Goal: Transaction & Acquisition: Register for event/course

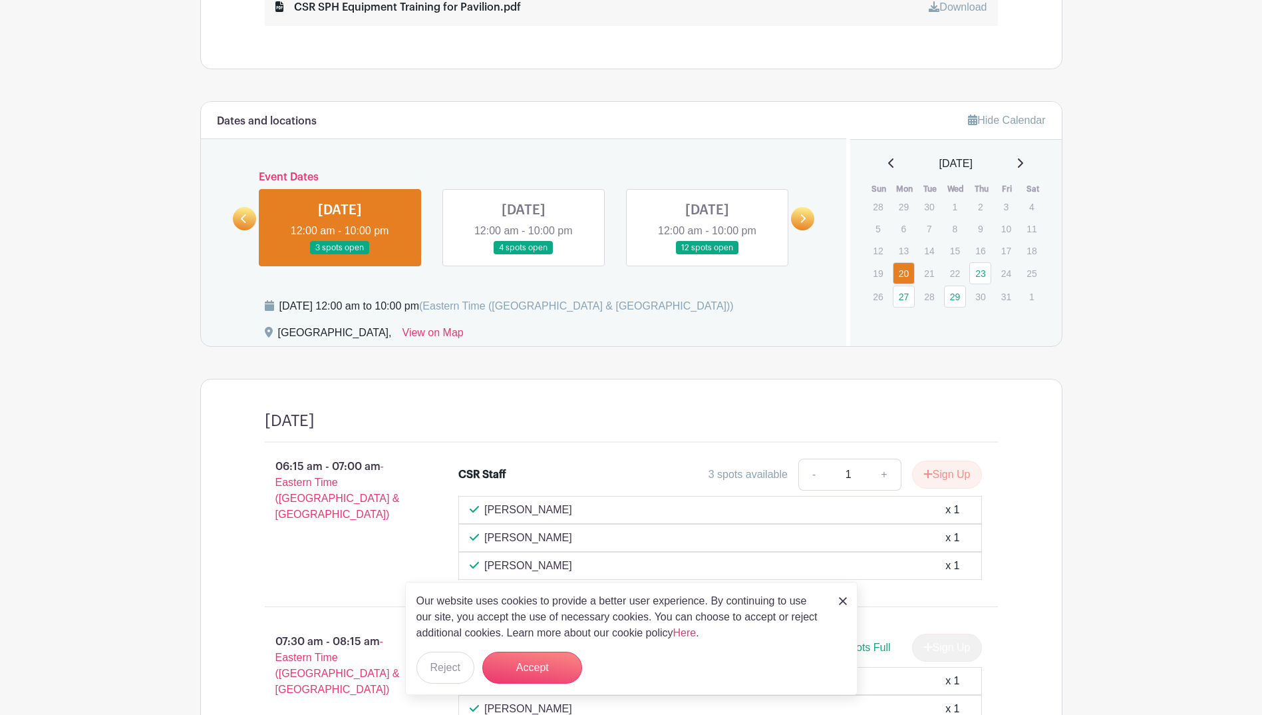
scroll to position [865, 0]
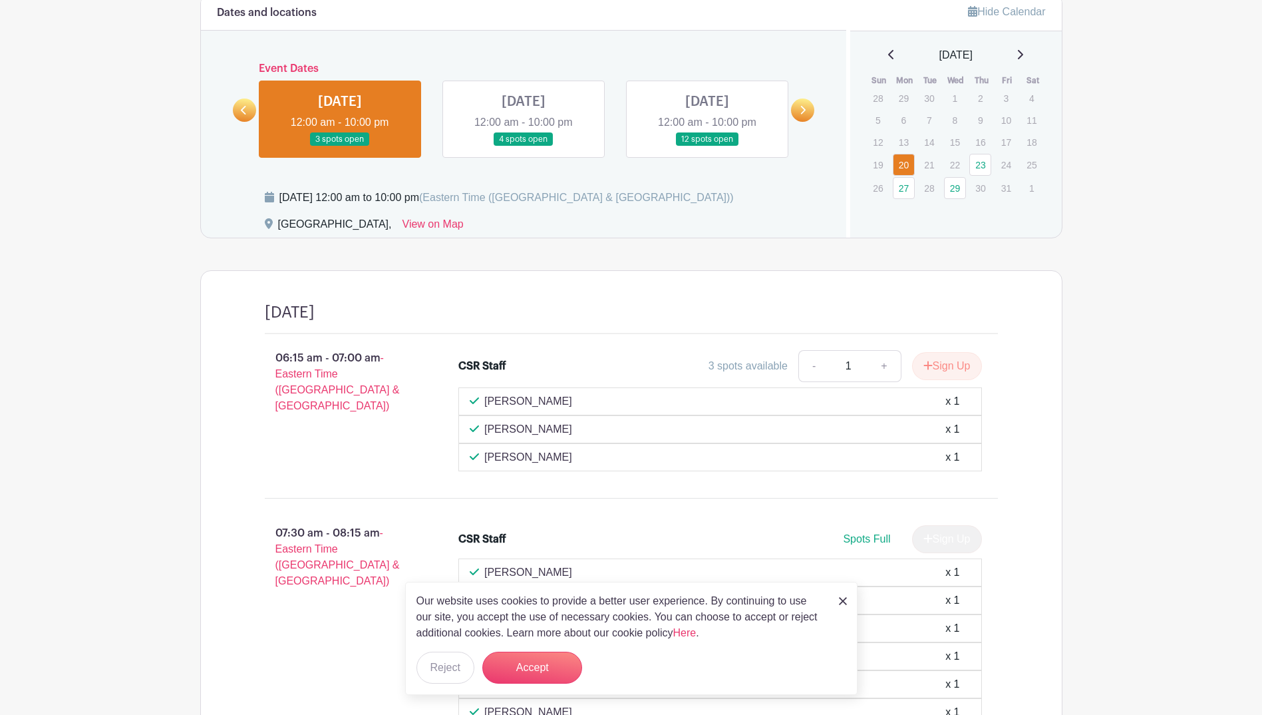
click at [844, 597] on img at bounding box center [843, 601] width 8 height 8
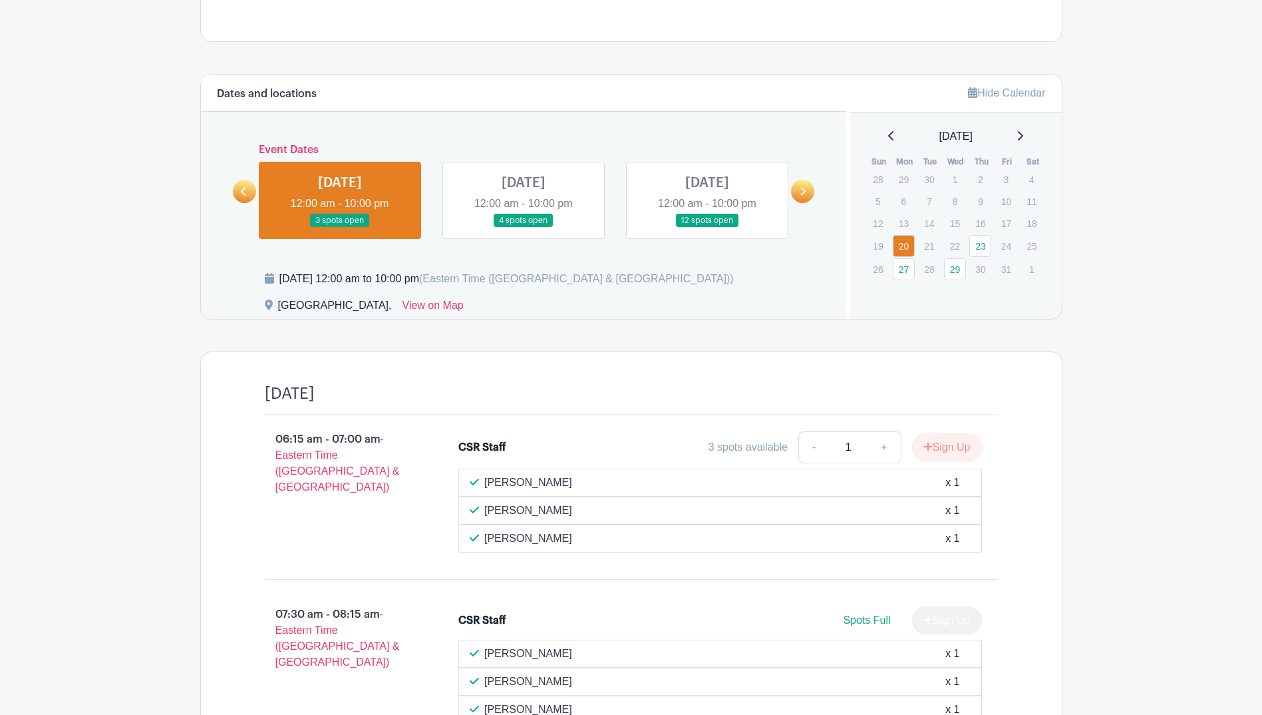
scroll to position [764, 0]
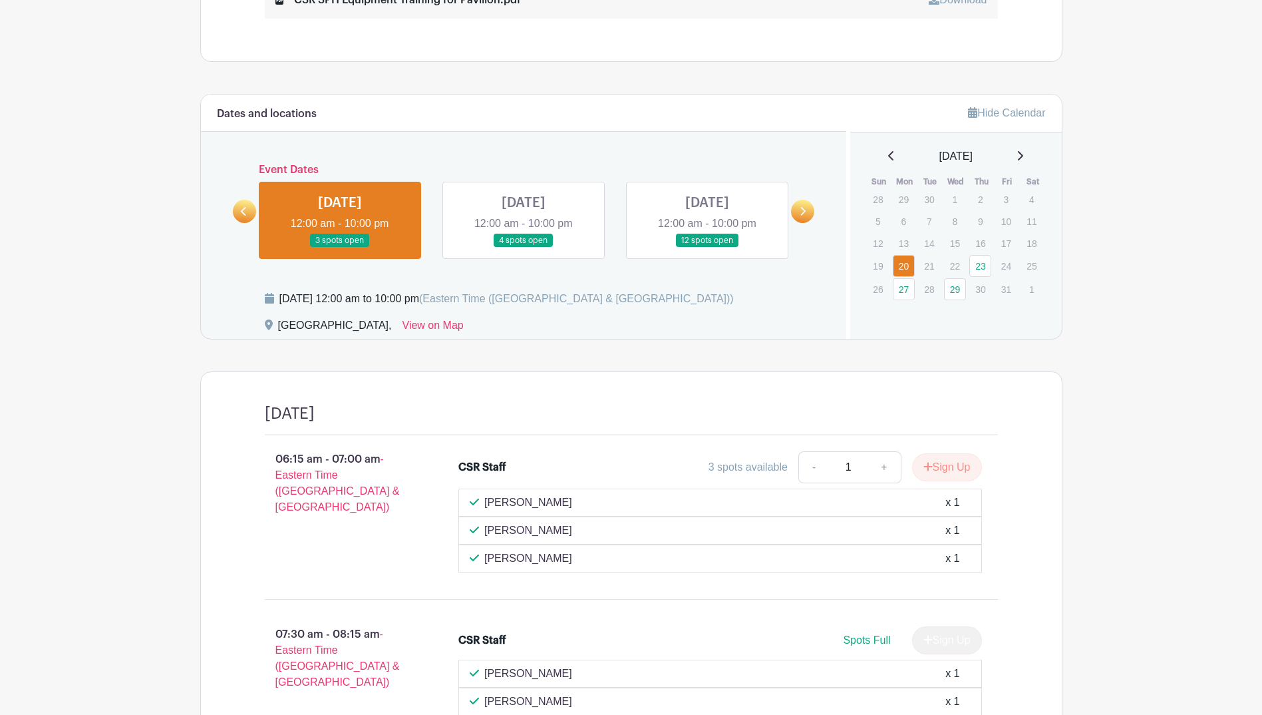
click at [340, 248] on link at bounding box center [340, 248] width 0 height 0
click at [707, 248] on link at bounding box center [707, 248] width 0 height 0
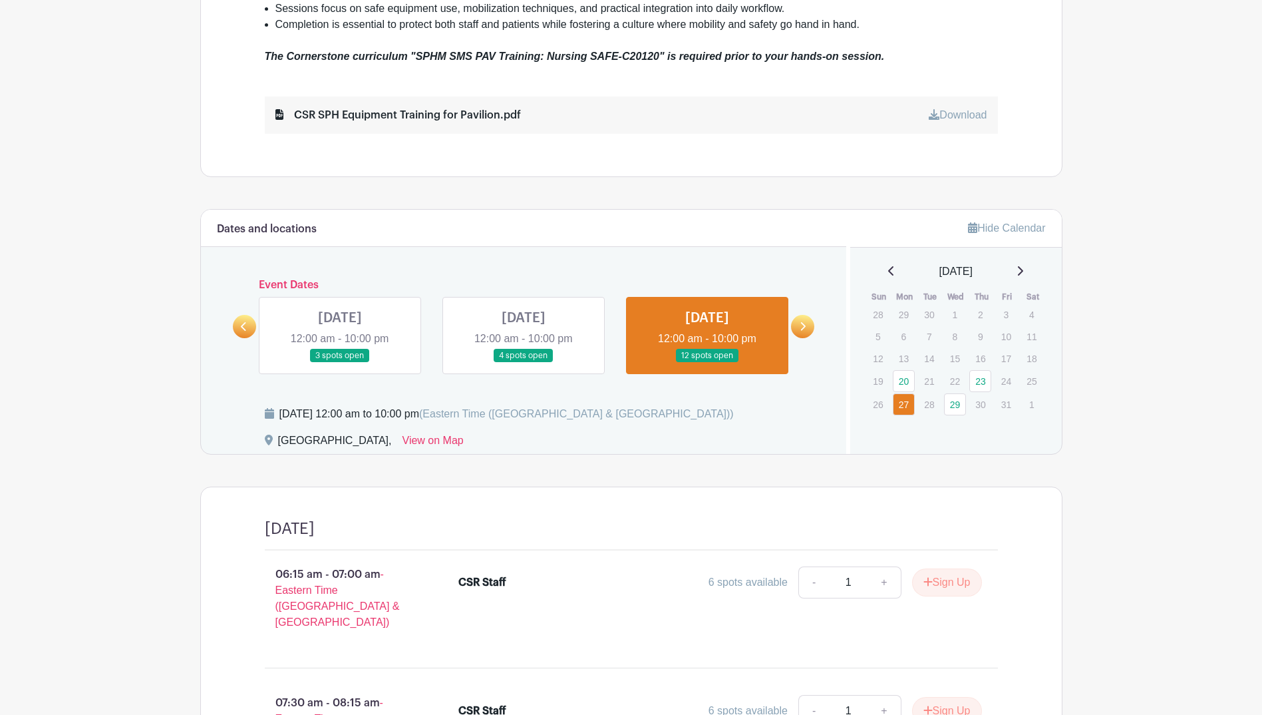
scroll to position [492, 0]
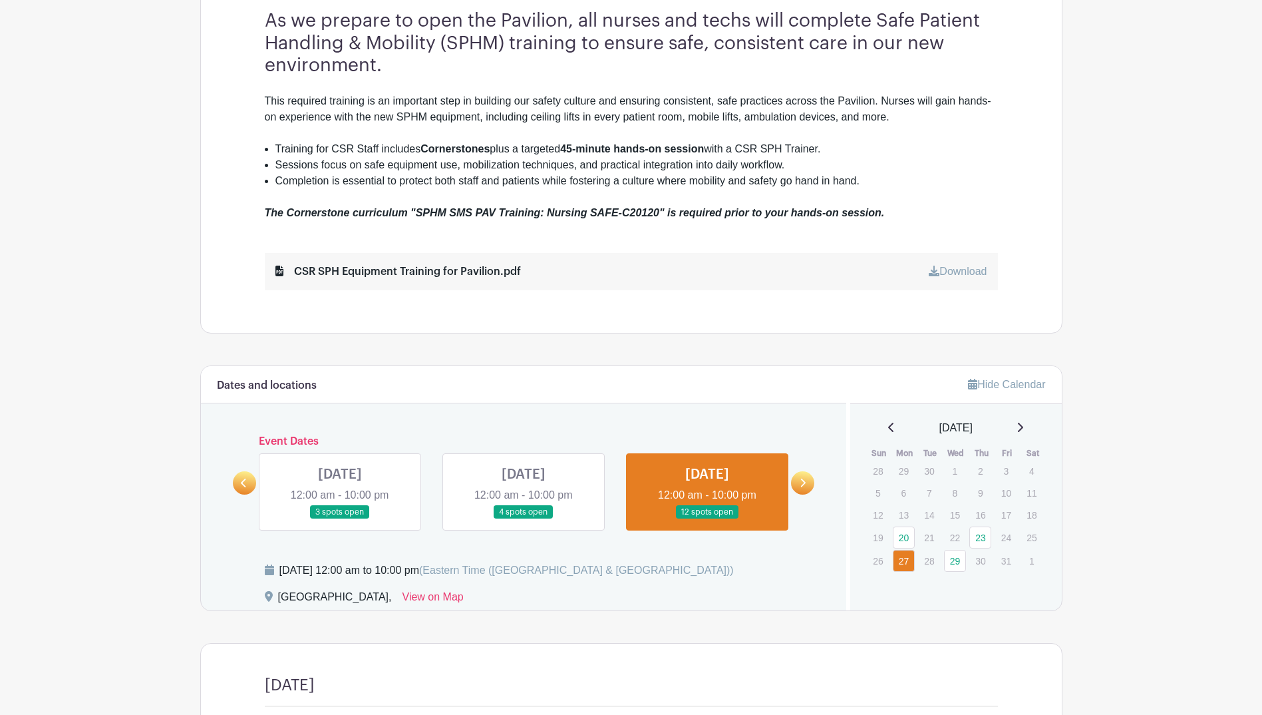
click at [798, 482] on link at bounding box center [802, 482] width 23 height 23
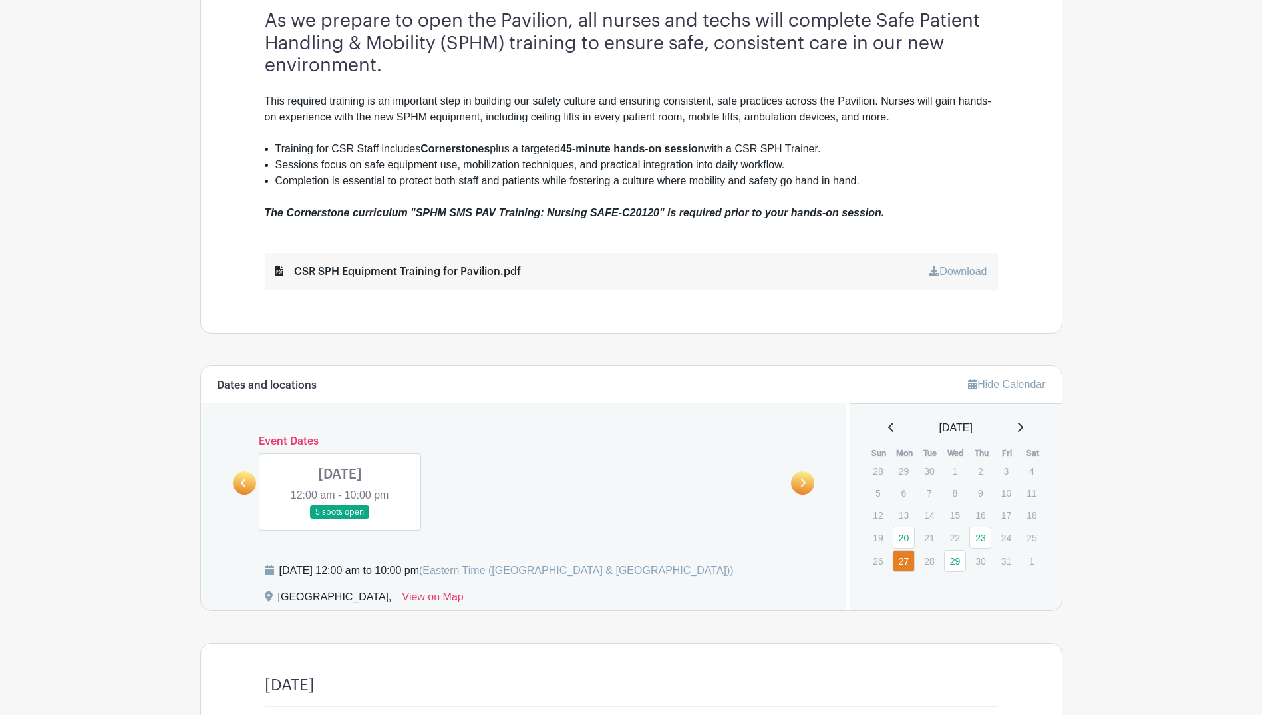
click at [340, 519] on link at bounding box center [340, 519] width 0 height 0
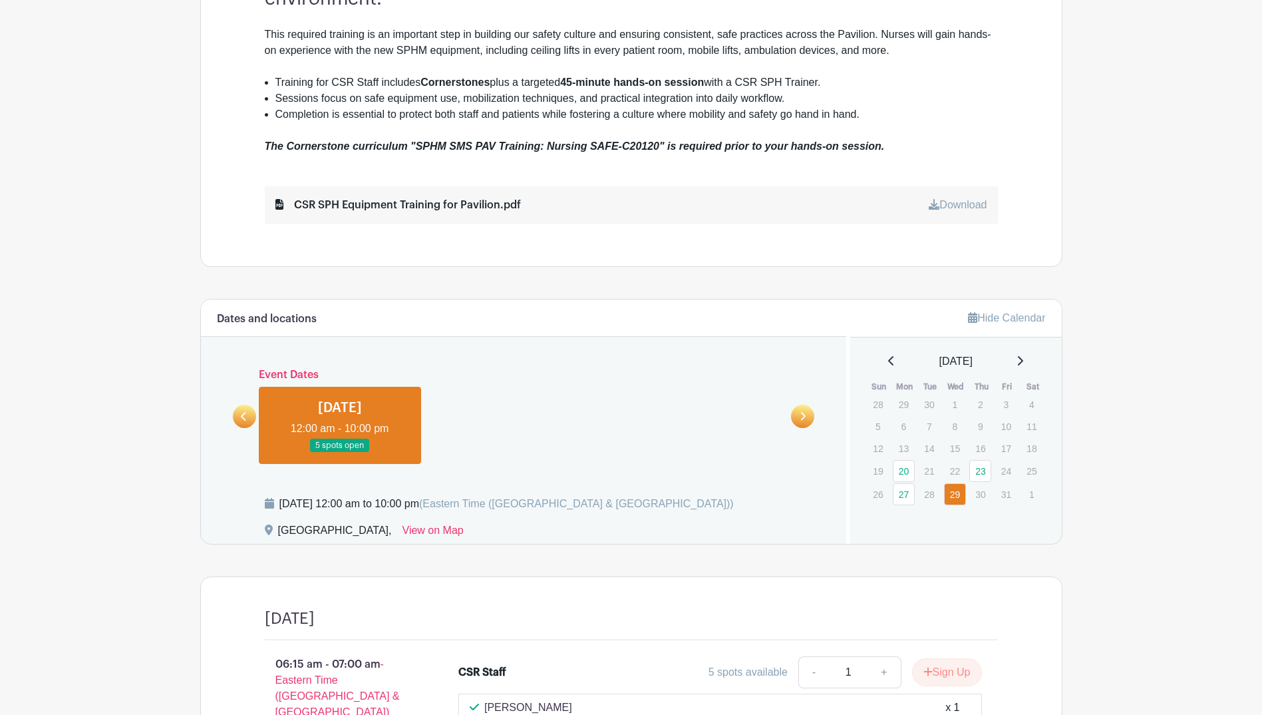
scroll to position [719, 0]
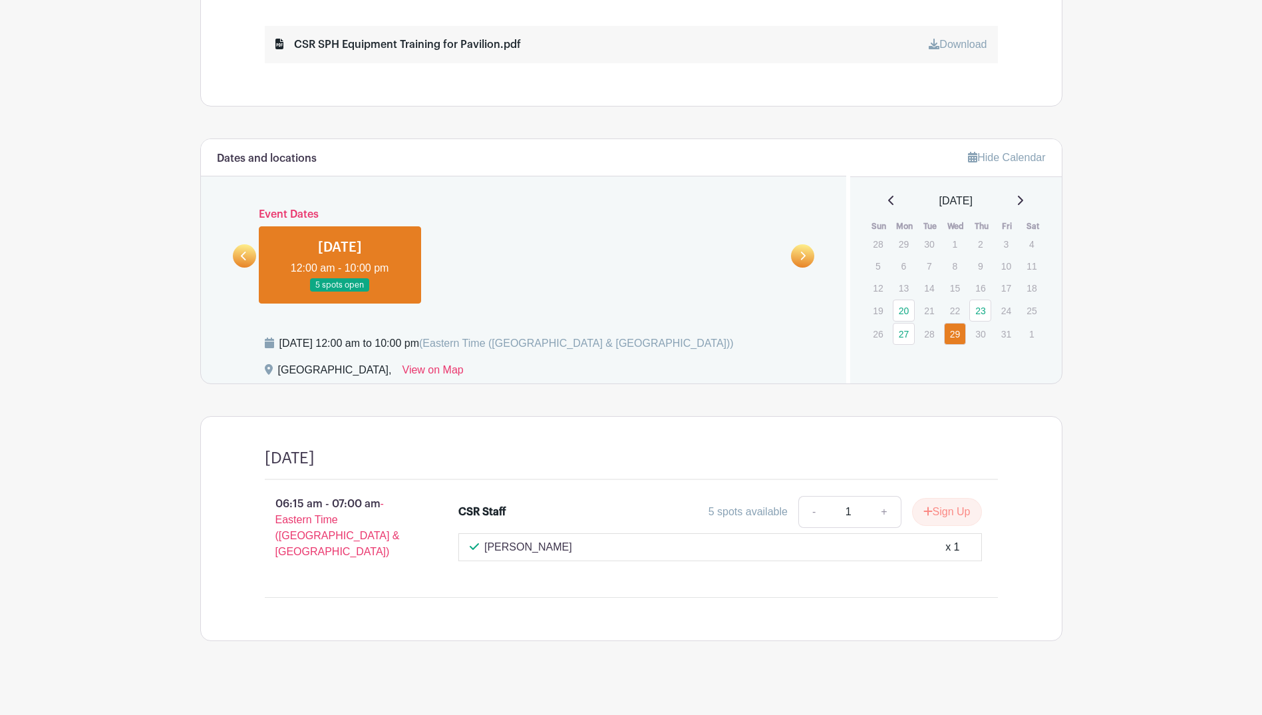
click at [340, 292] on link at bounding box center [340, 292] width 0 height 0
click at [956, 335] on link "29" at bounding box center [955, 334] width 22 height 22
click at [798, 256] on link at bounding box center [802, 255] width 23 height 23
click at [245, 258] on icon at bounding box center [243, 255] width 5 height 9
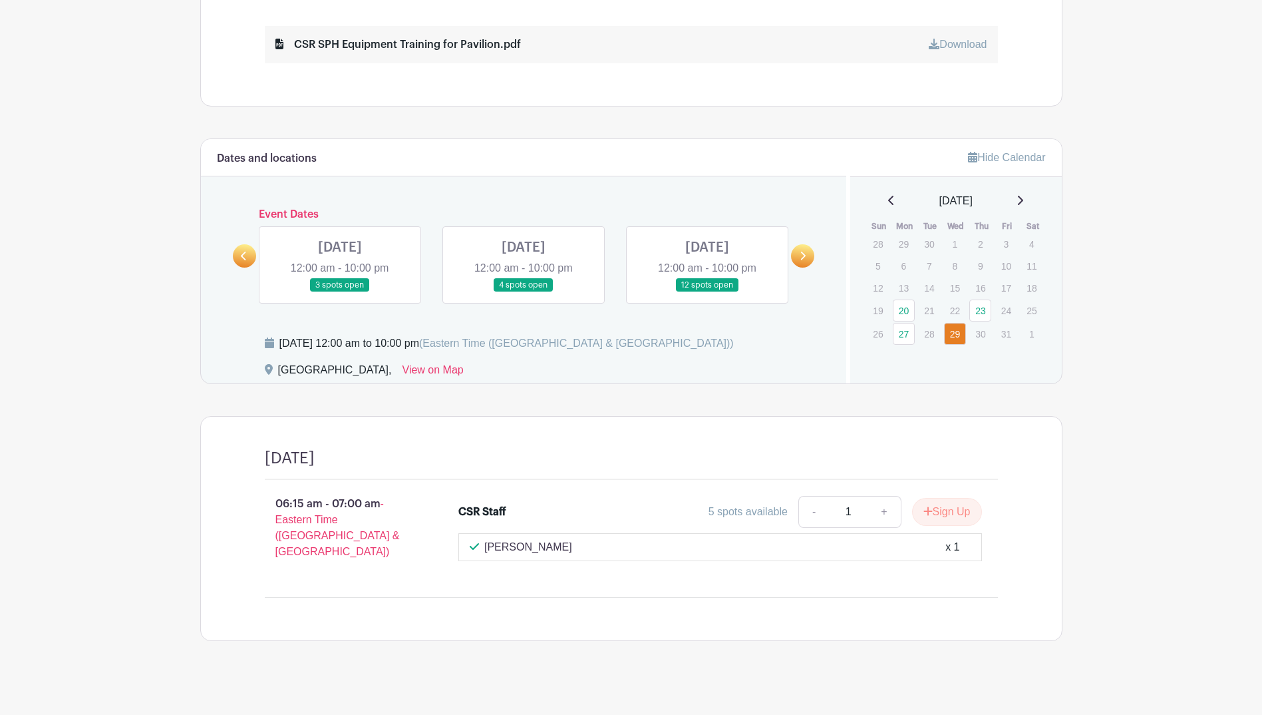
click at [248, 255] on link at bounding box center [244, 255] width 23 height 23
click at [340, 292] on link at bounding box center [340, 292] width 0 height 0
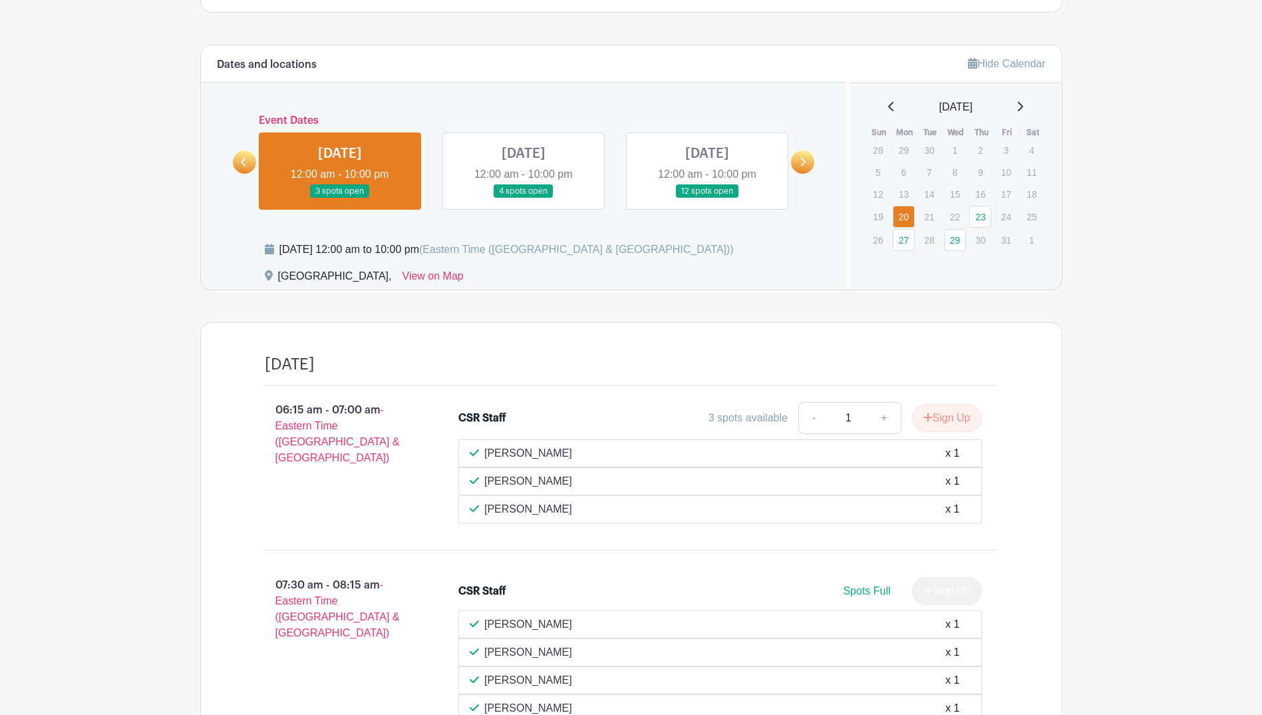
scroll to position [697, 0]
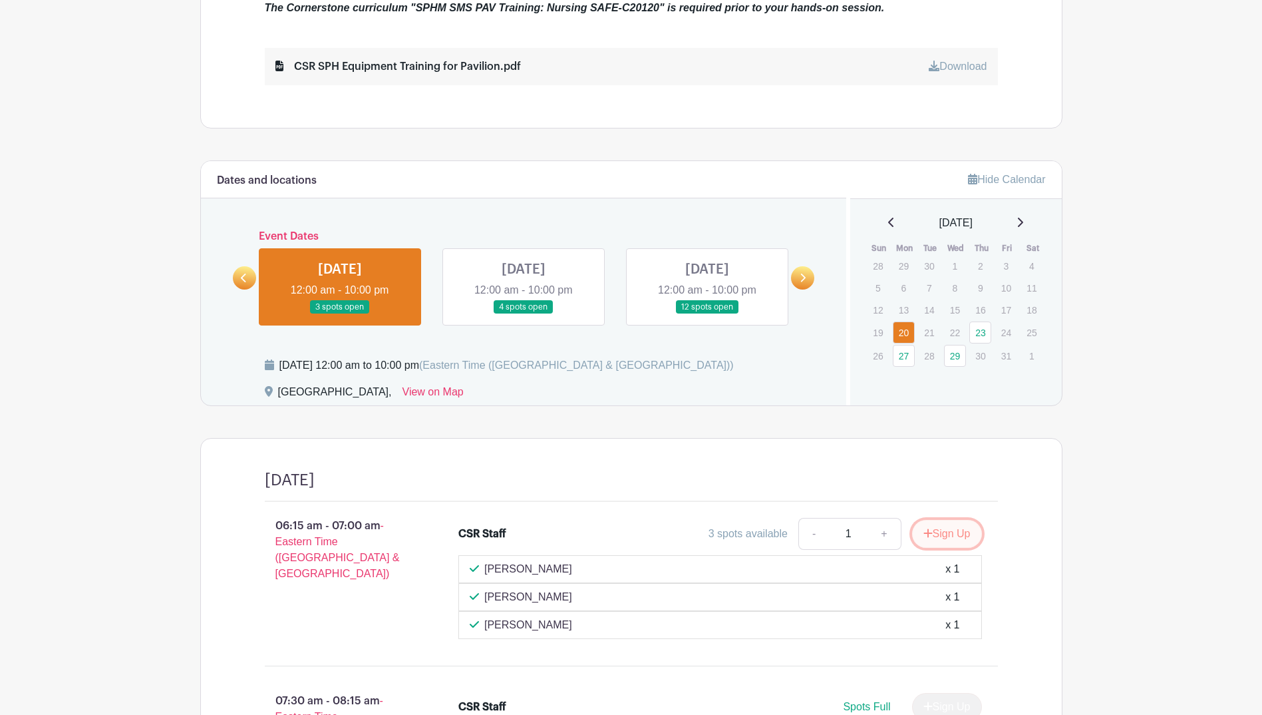
click at [940, 528] on button "Sign Up" at bounding box center [947, 534] width 70 height 28
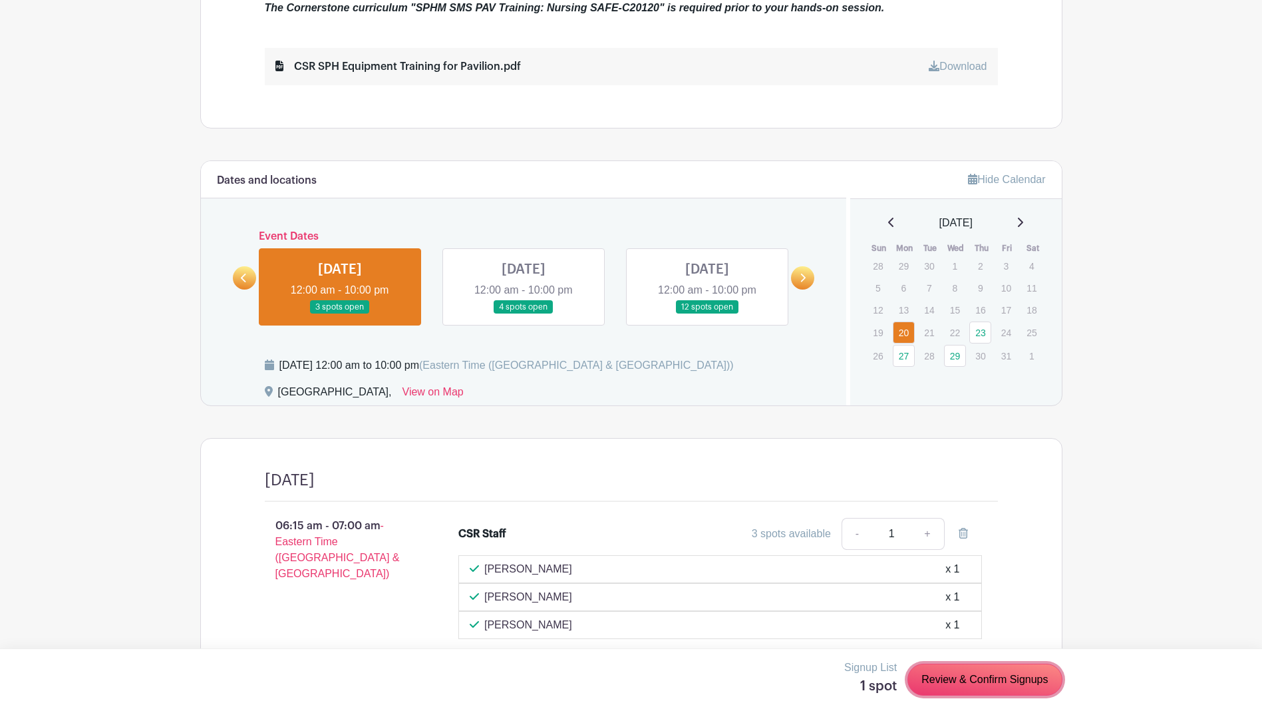
scroll to position [830, 0]
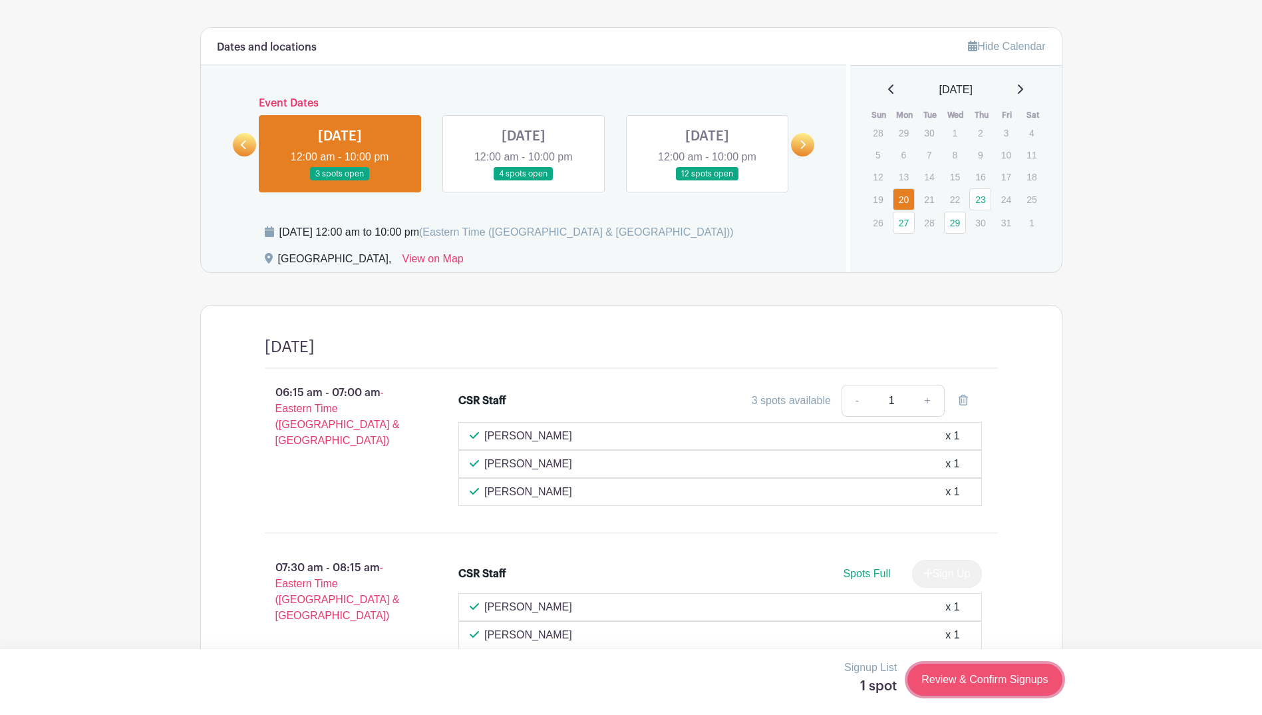
click at [994, 685] on link "Review & Confirm Signups" at bounding box center [985, 679] width 154 height 32
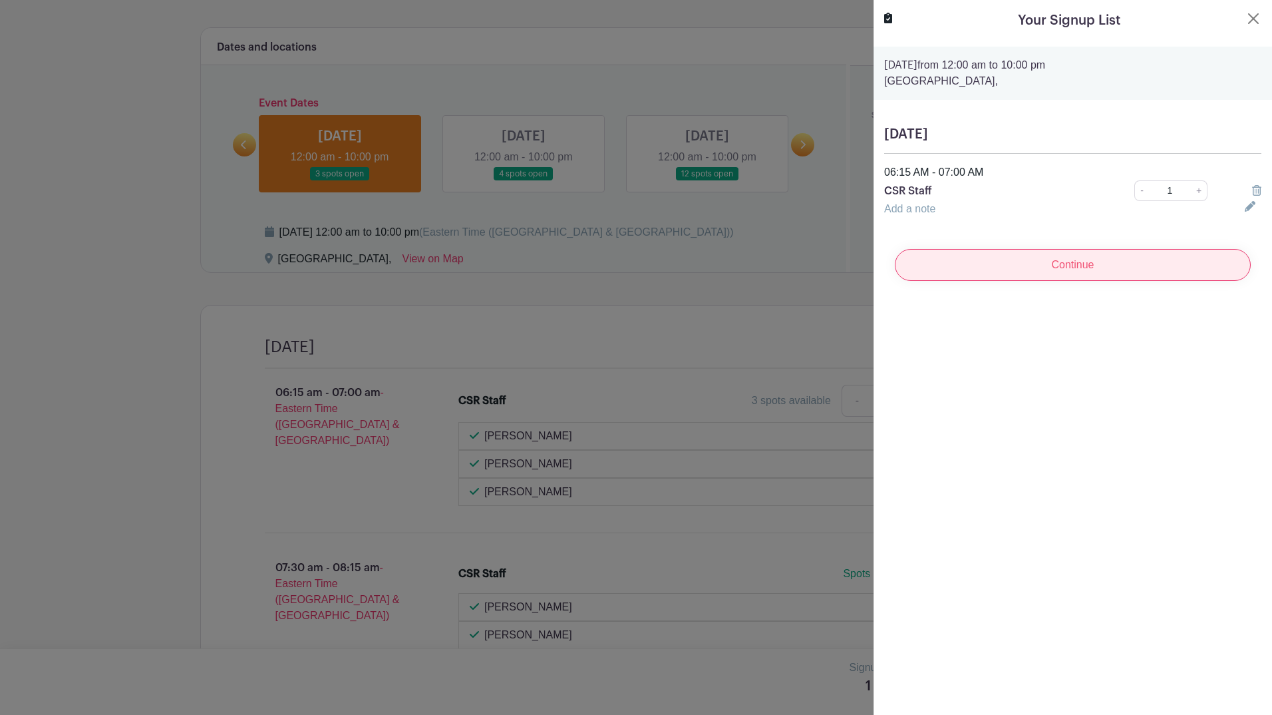
click at [1045, 270] on input "Continue" at bounding box center [1073, 265] width 356 height 32
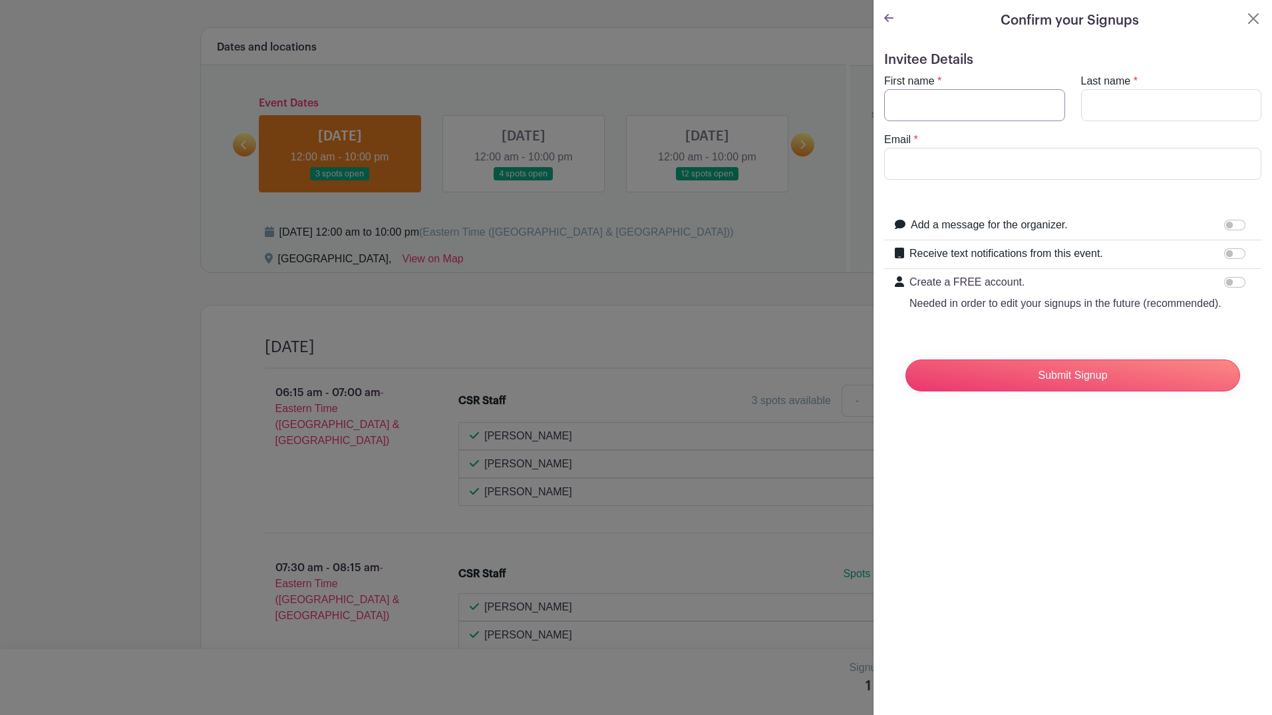
click at [933, 106] on input "First name" at bounding box center [974, 105] width 181 height 32
type input "Sarah"
type input "Lockwood"
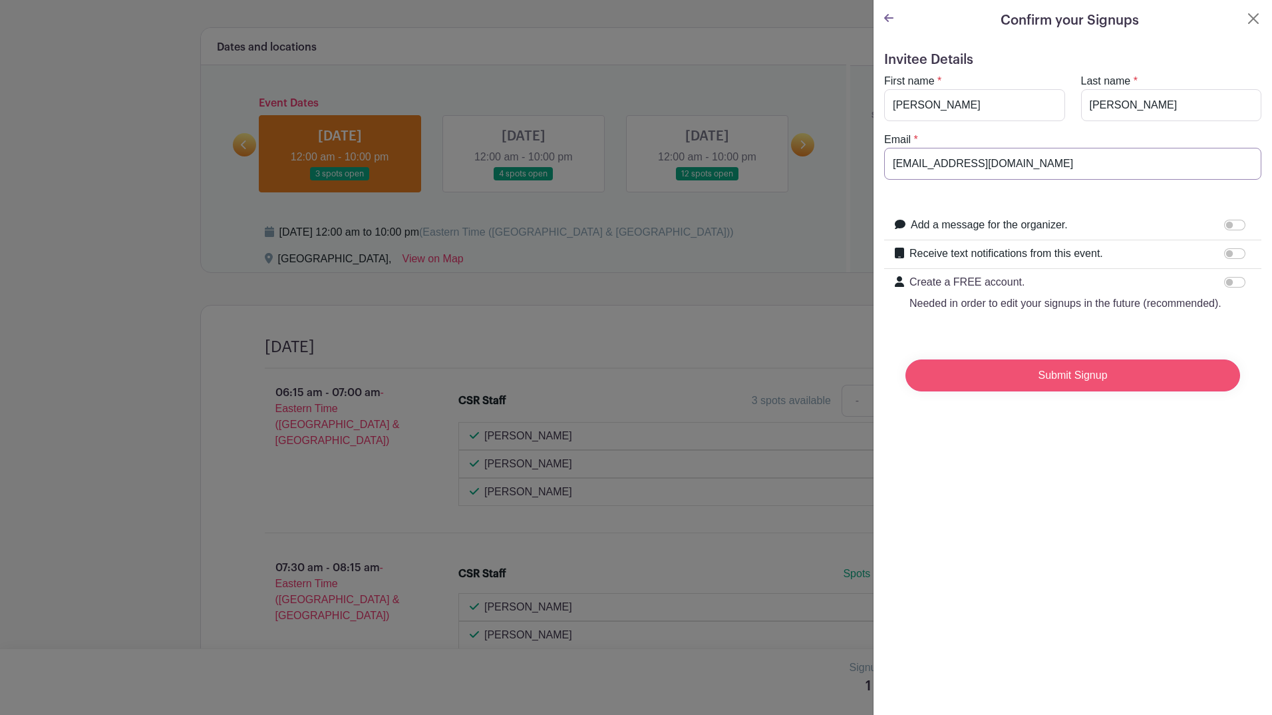
type input "sblockwo@med.umich.edu"
click at [1061, 391] on input "Submit Signup" at bounding box center [1073, 375] width 335 height 32
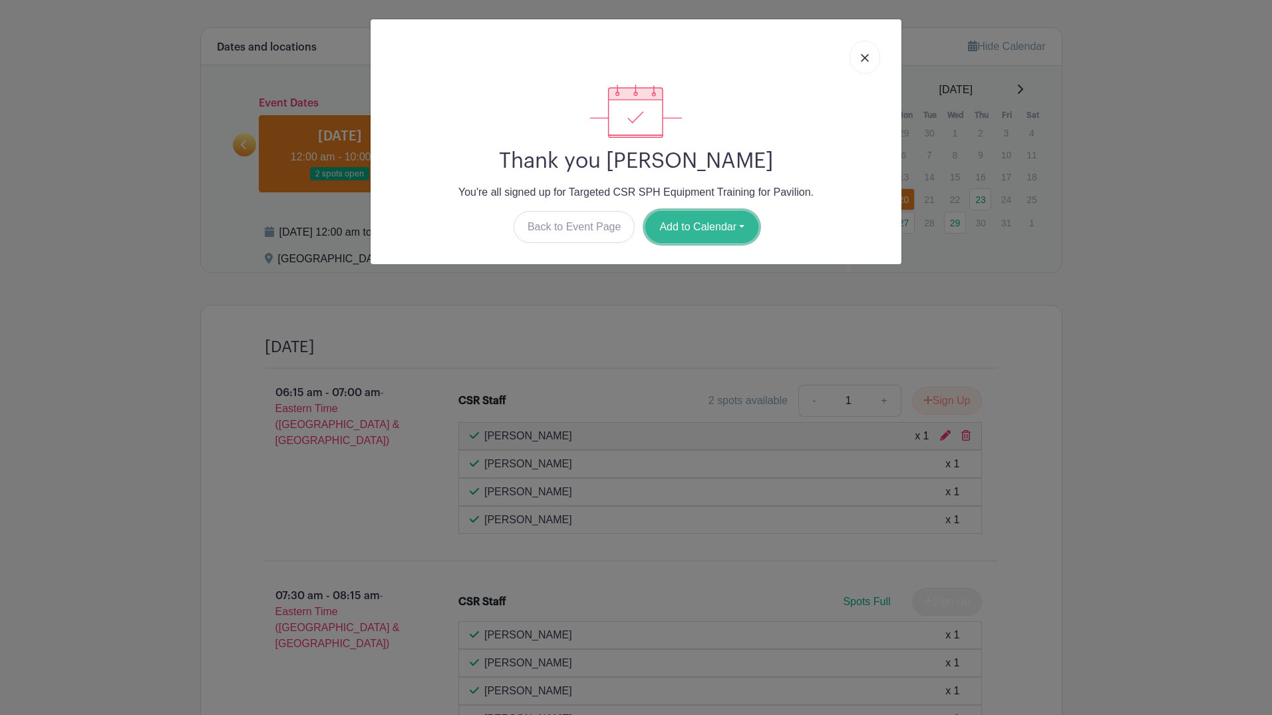
click at [729, 228] on button "Add to Calendar" at bounding box center [701, 227] width 113 height 32
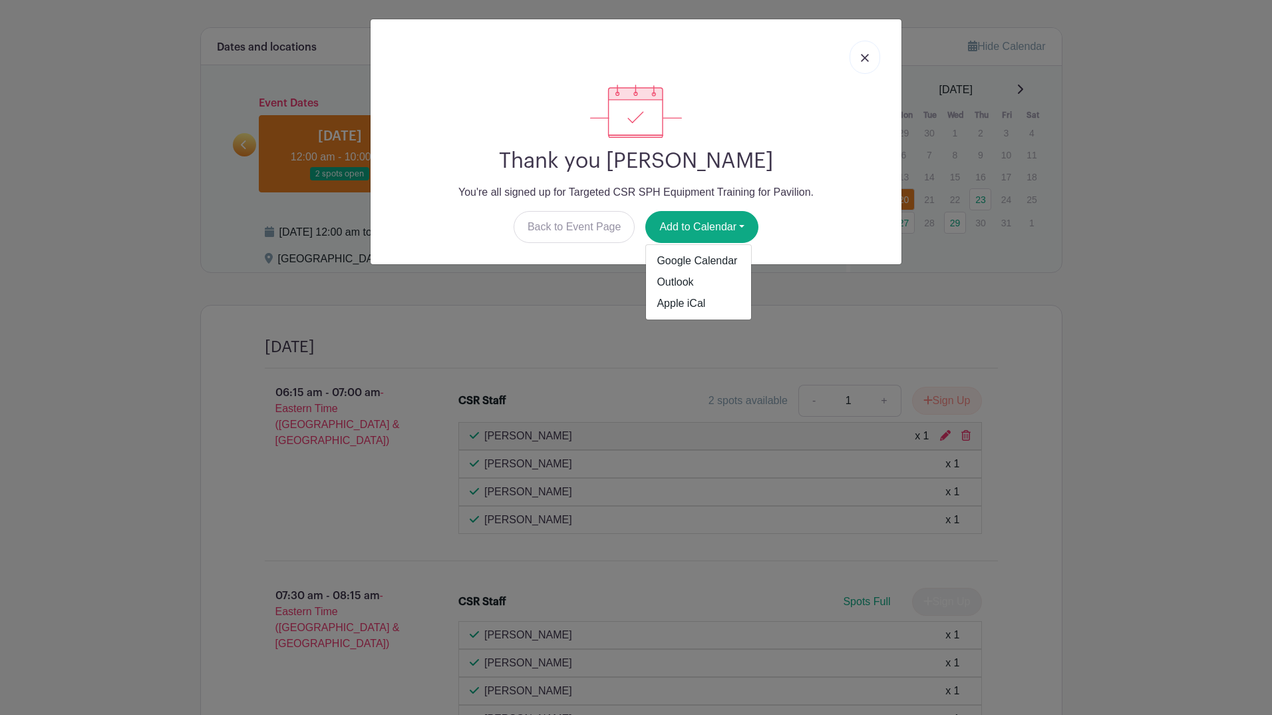
click at [831, 183] on div "Thank you Sarah Lockwood You're all signed up for Targeted CSR SPH Equipment Tr…" at bounding box center [636, 163] width 510 height 158
click at [864, 60] on img at bounding box center [865, 58] width 8 height 8
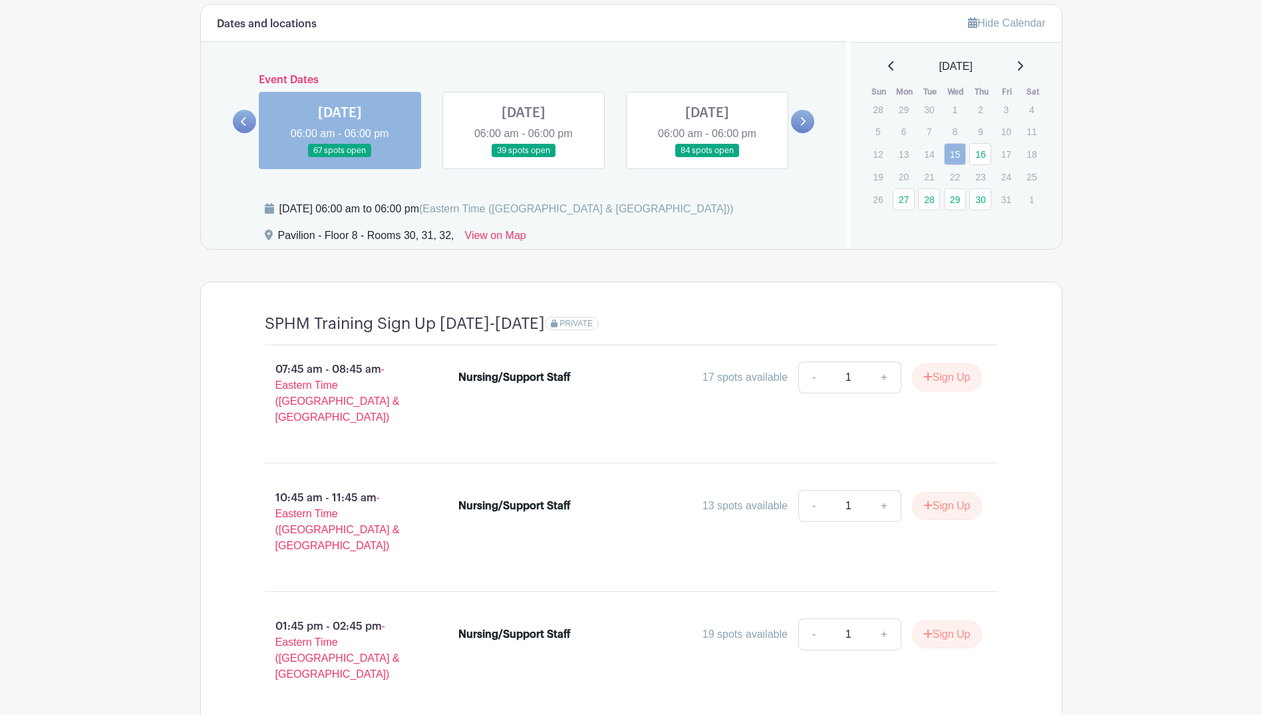
scroll to position [893, 0]
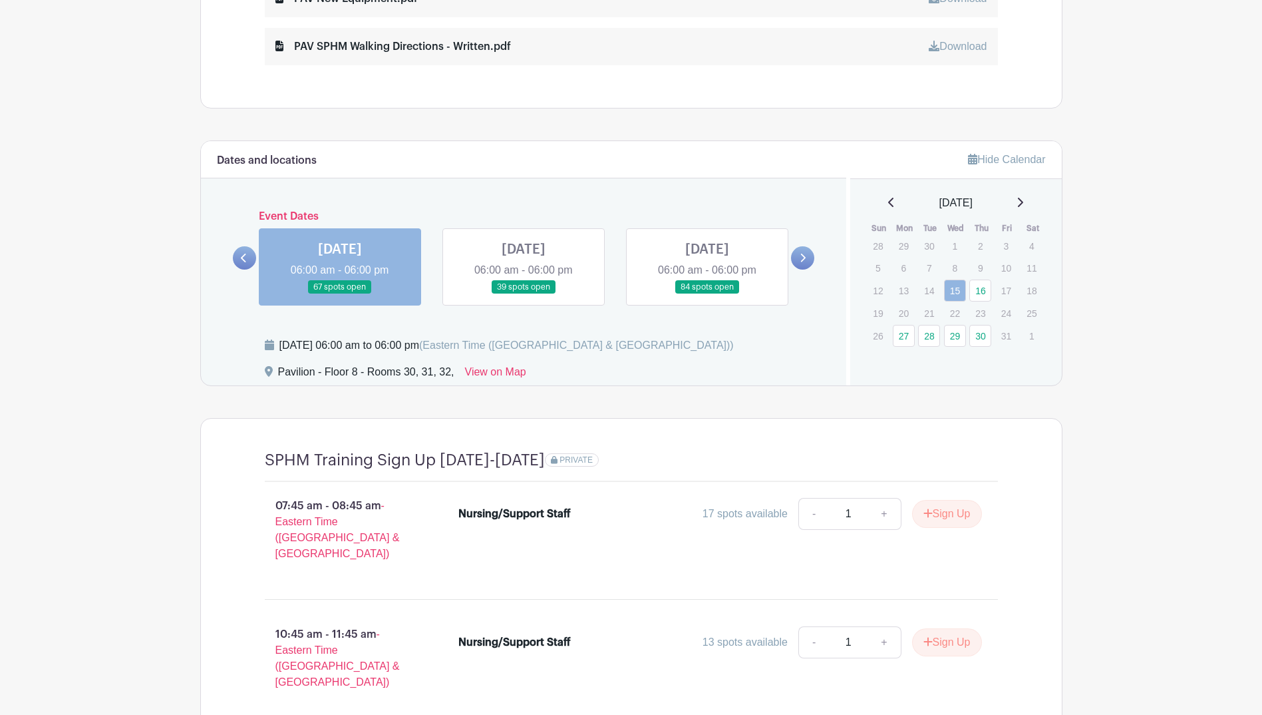
click at [524, 294] on link at bounding box center [524, 294] width 0 height 0
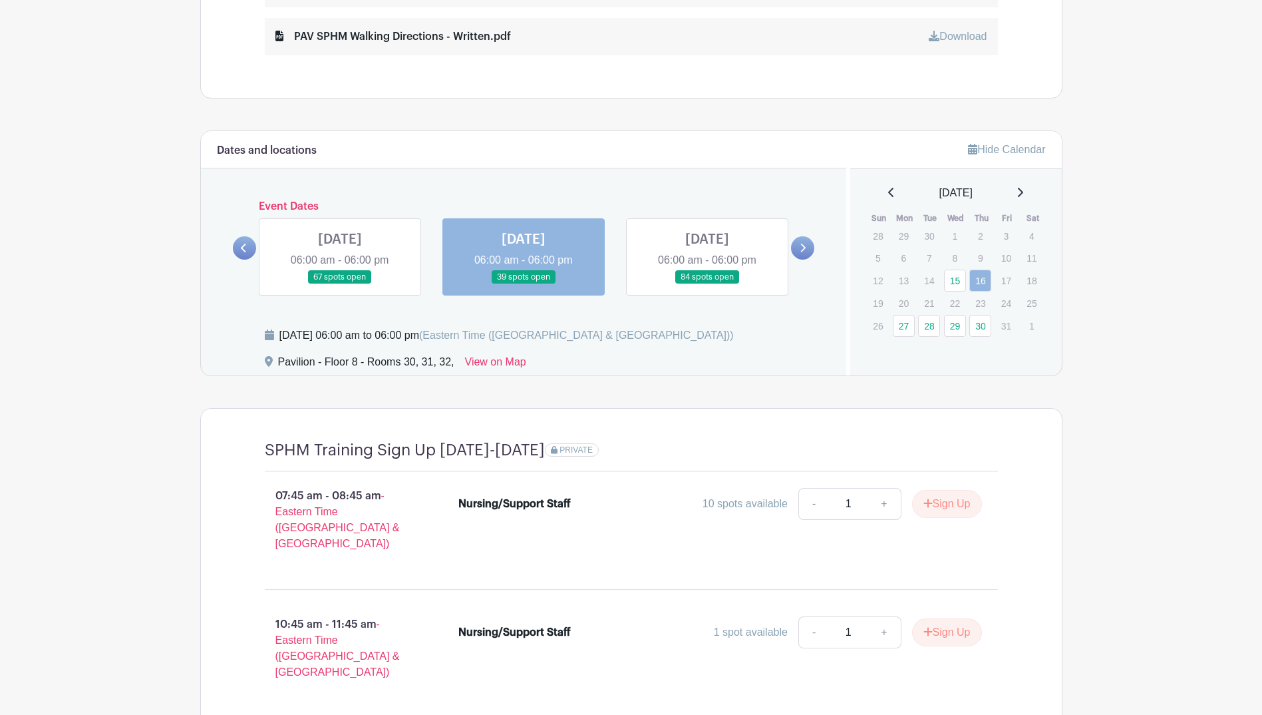
scroll to position [893, 0]
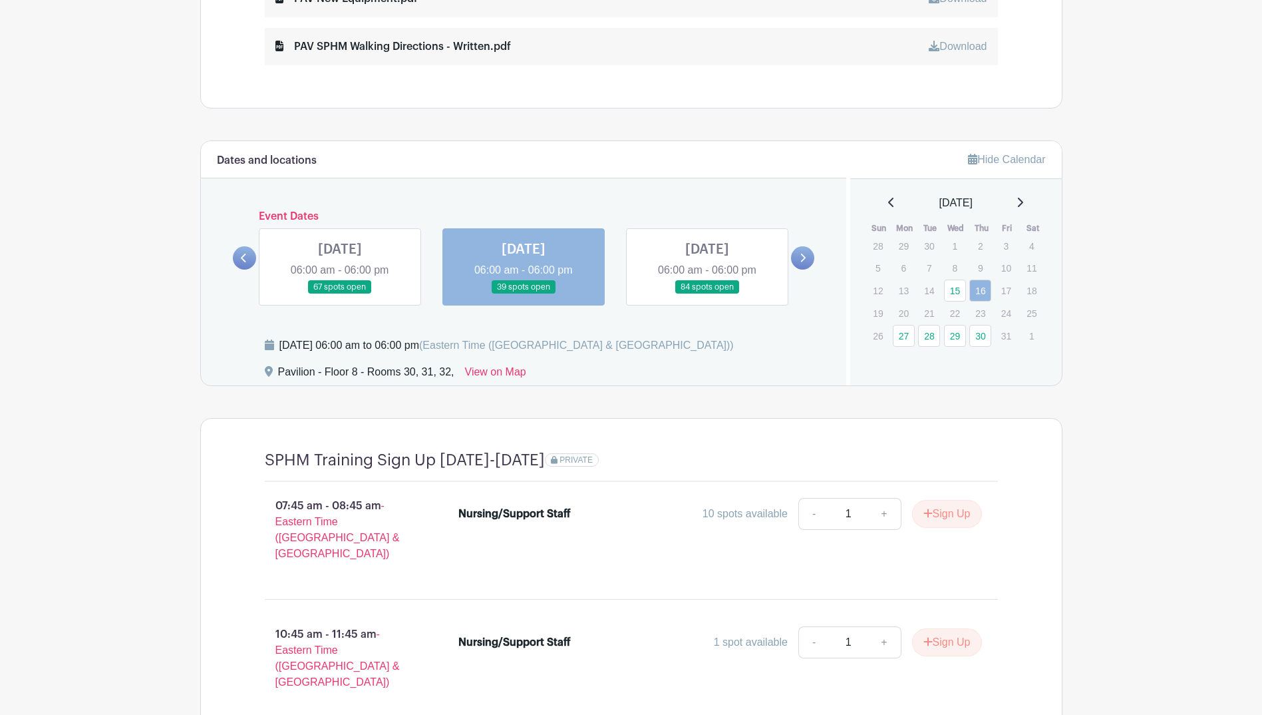
click at [808, 259] on link at bounding box center [802, 257] width 23 height 23
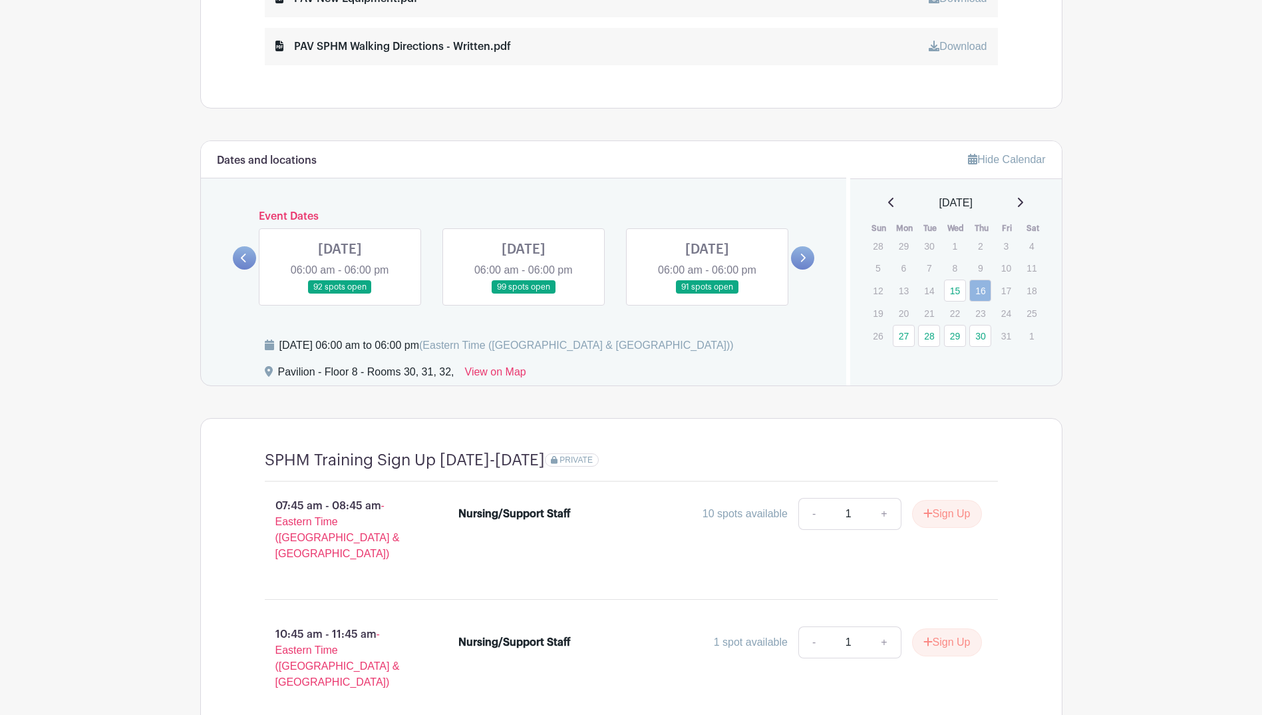
click at [707, 294] on link at bounding box center [707, 294] width 0 height 0
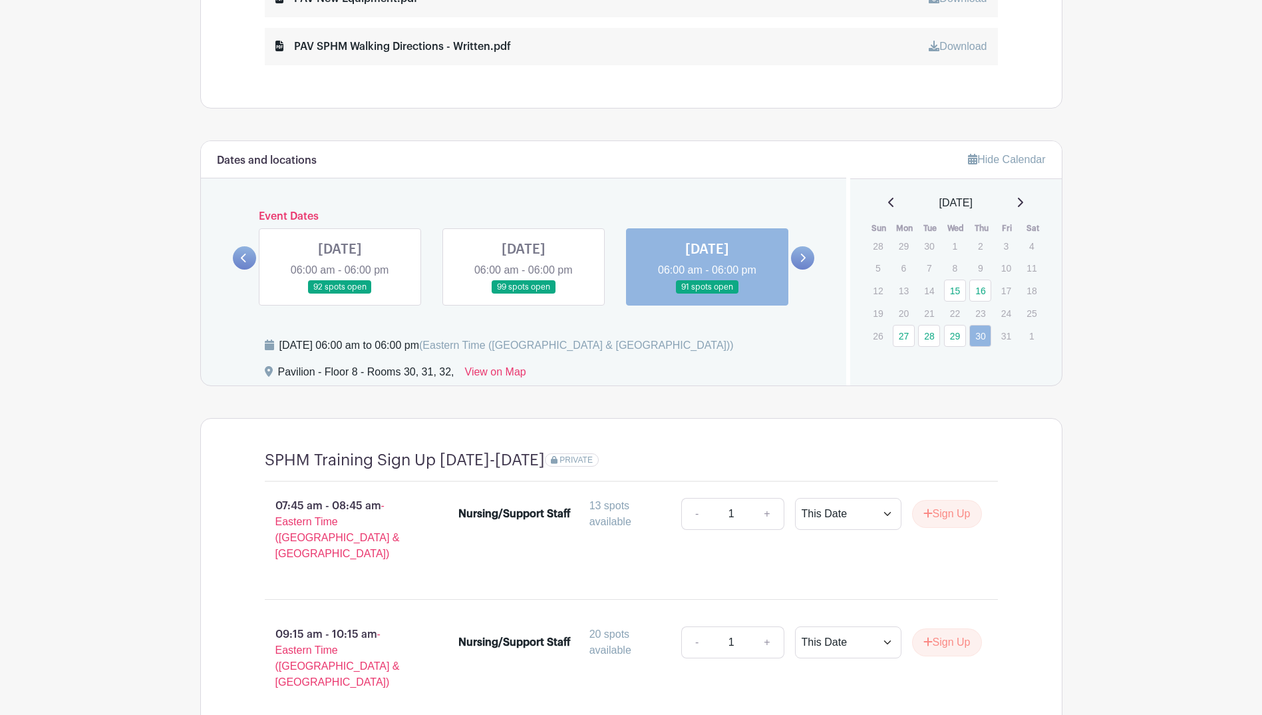
click at [707, 294] on link at bounding box center [707, 294] width 0 height 0
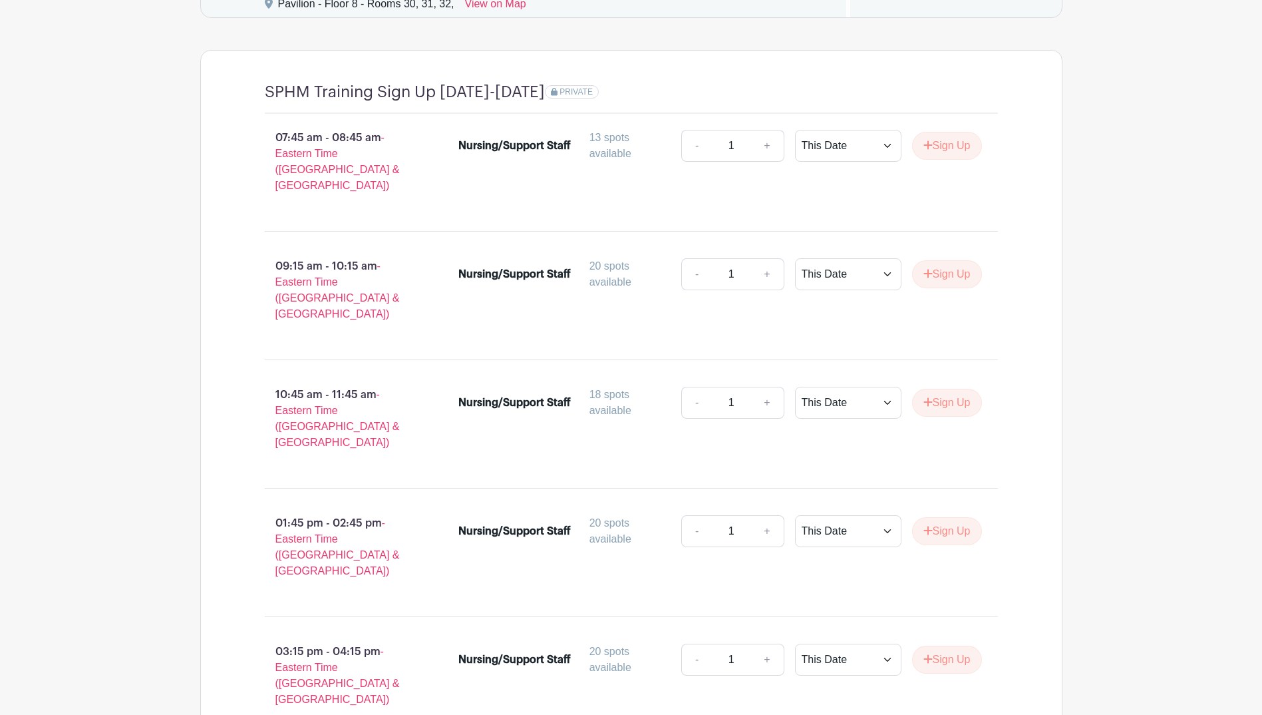
scroll to position [1338, 0]
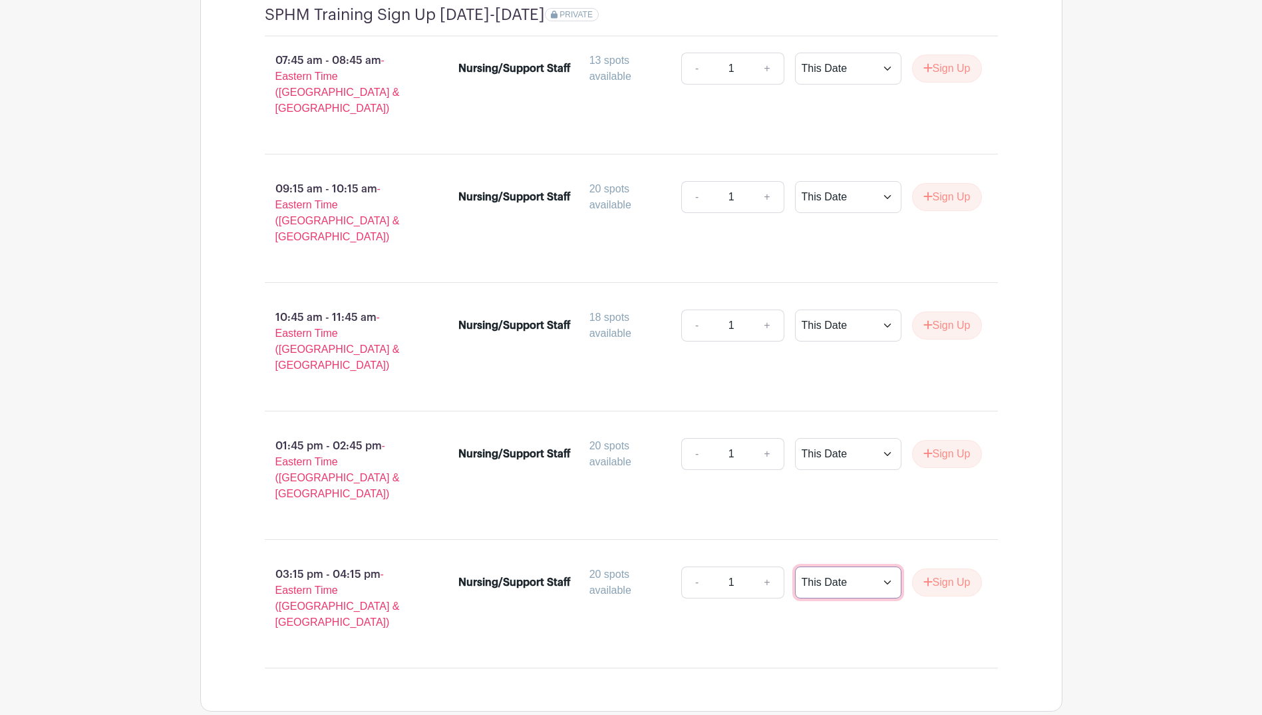
click at [874, 566] on select "This Date Select Dates" at bounding box center [848, 582] width 106 height 32
click at [795, 566] on select "This Date Select Dates" at bounding box center [848, 582] width 106 height 32
